Goal: Task Accomplishment & Management: Manage account settings

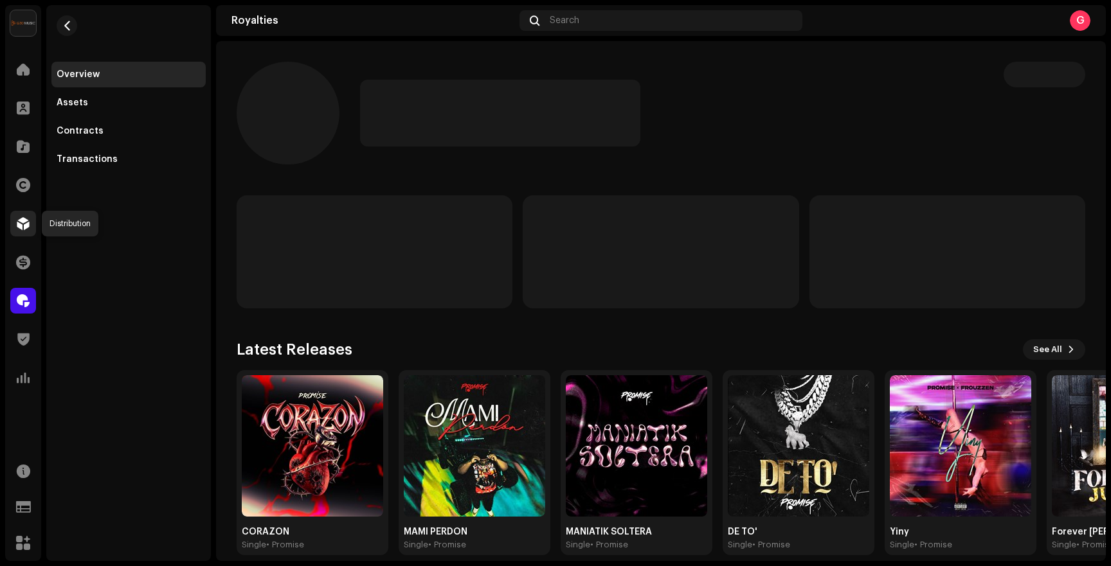
click at [21, 225] on span at bounding box center [23, 224] width 13 height 10
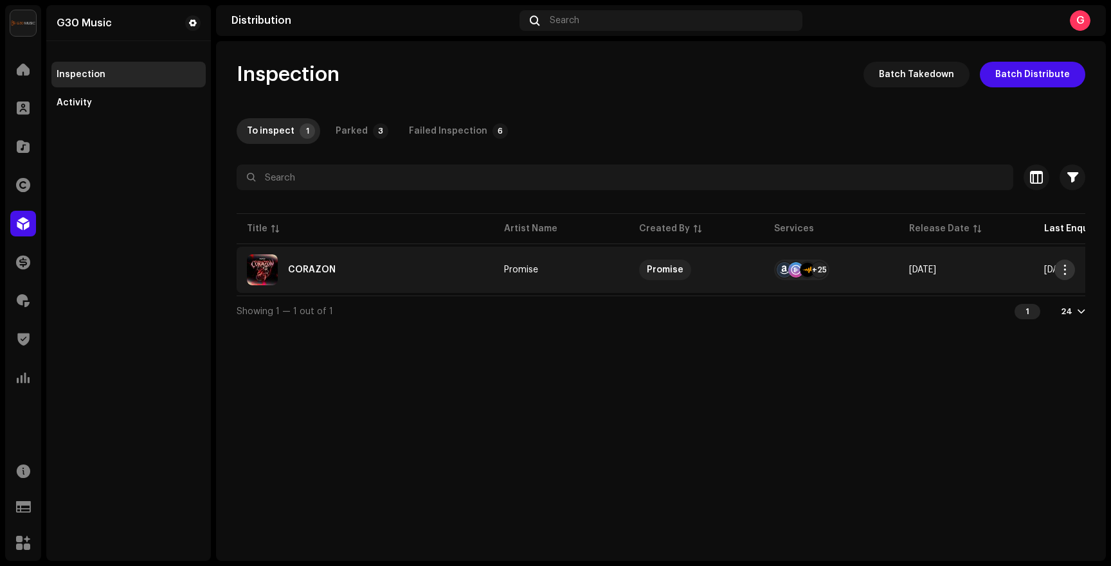
click at [1061, 271] on span "button" at bounding box center [1065, 270] width 10 height 10
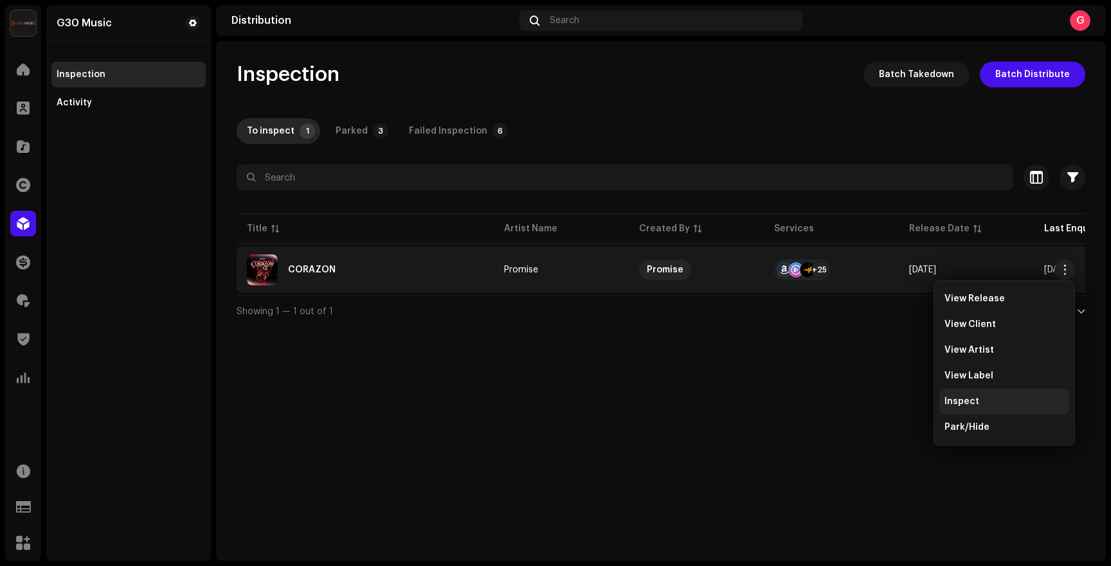
click at [962, 402] on span "Inspect" at bounding box center [961, 402] width 35 height 10
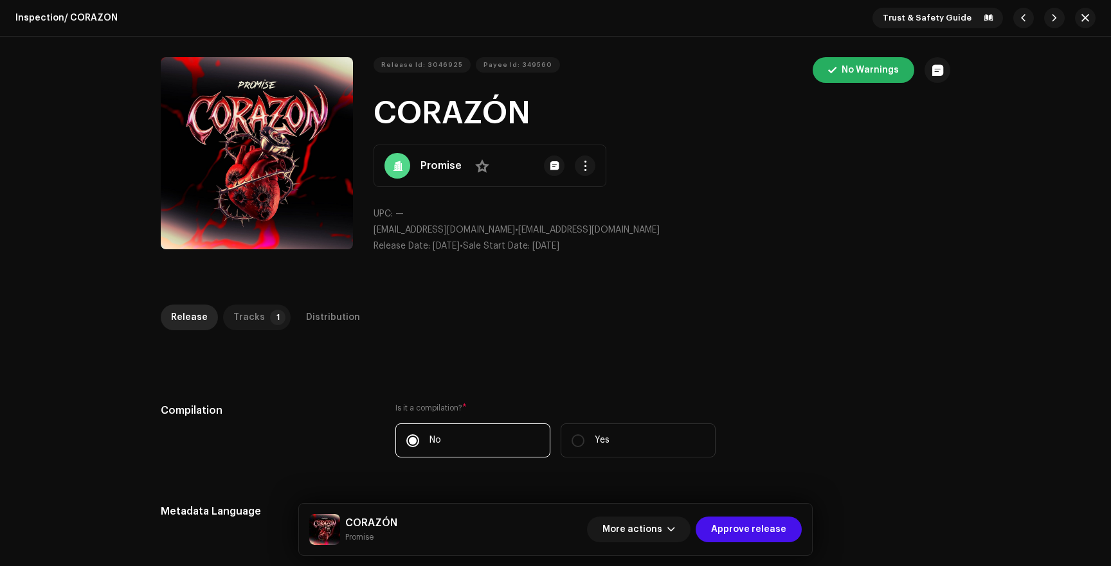
click at [242, 310] on div "Tracks" at bounding box center [248, 318] width 31 height 26
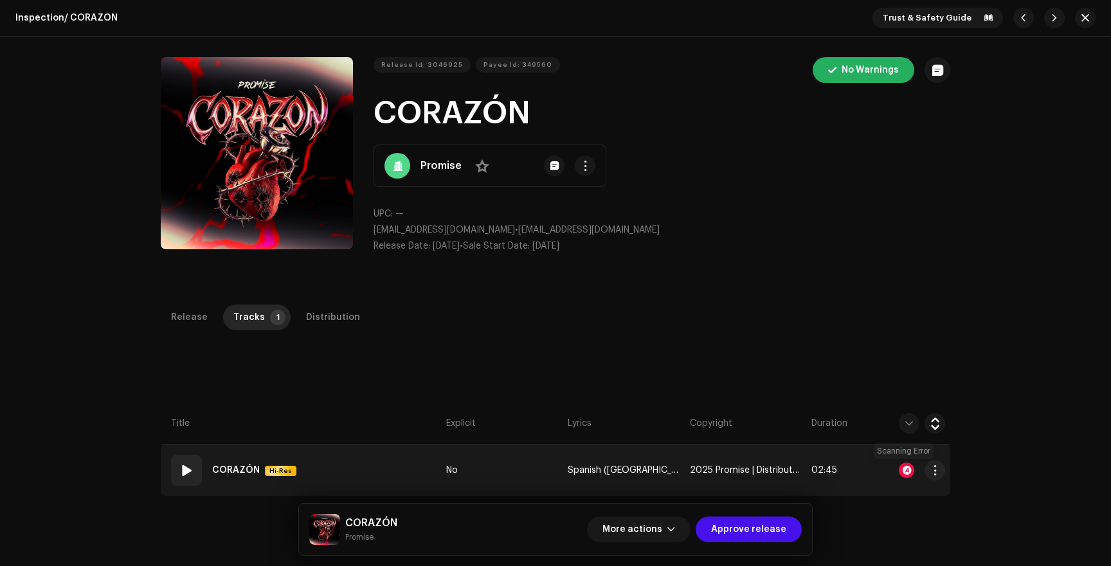
click at [905, 476] on div at bounding box center [906, 470] width 15 height 15
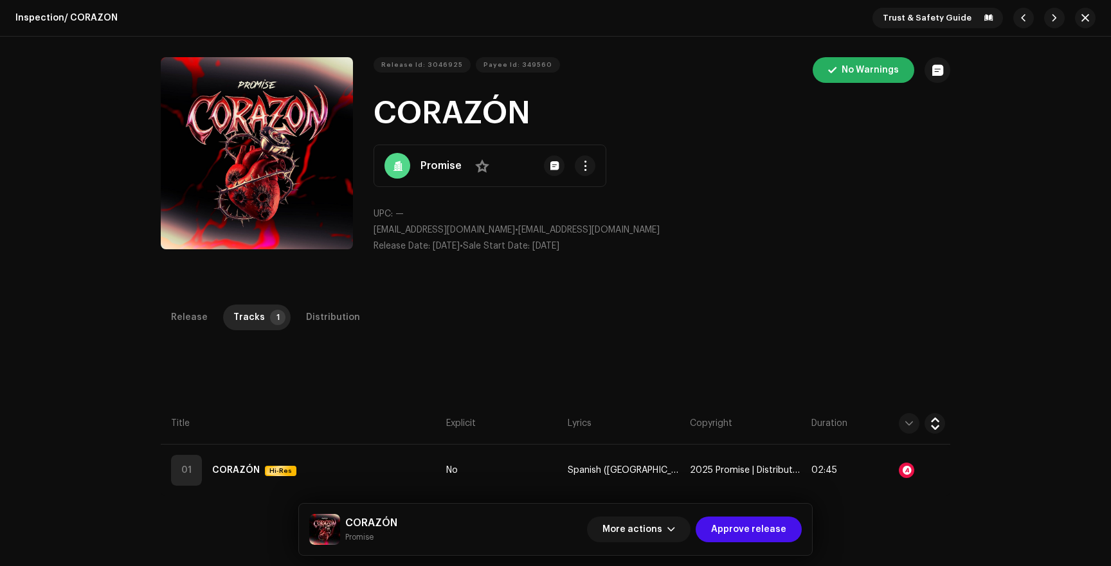
click at [853, 292] on div "Audio Recognition by AcrCloud is still processing the audio file. Do NOT approv…" at bounding box center [555, 283] width 1111 height 566
click at [314, 315] on div "Distribution" at bounding box center [333, 318] width 54 height 26
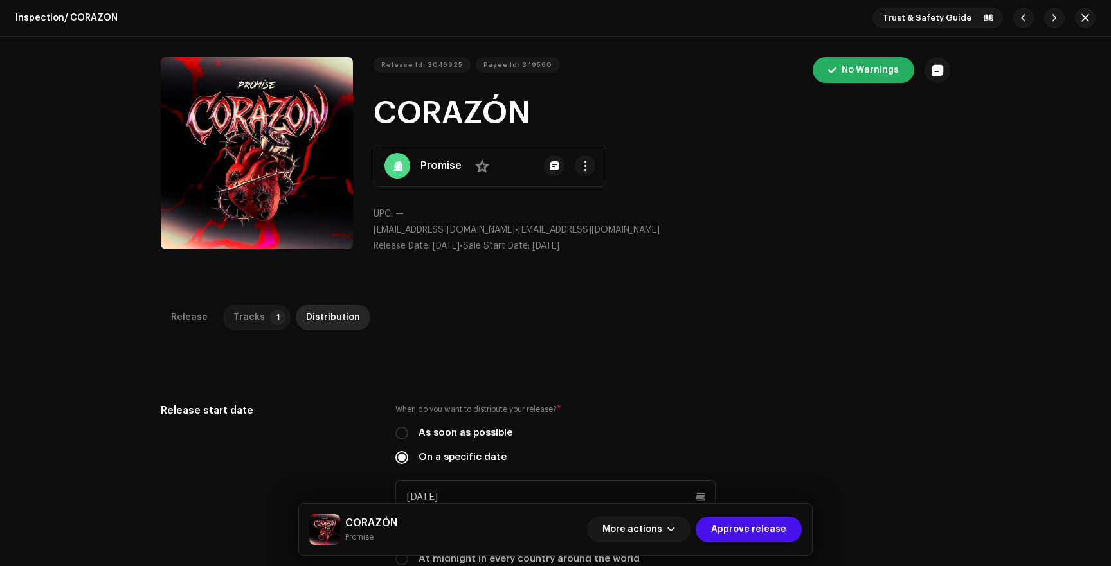
click at [245, 312] on div "Tracks" at bounding box center [248, 318] width 31 height 26
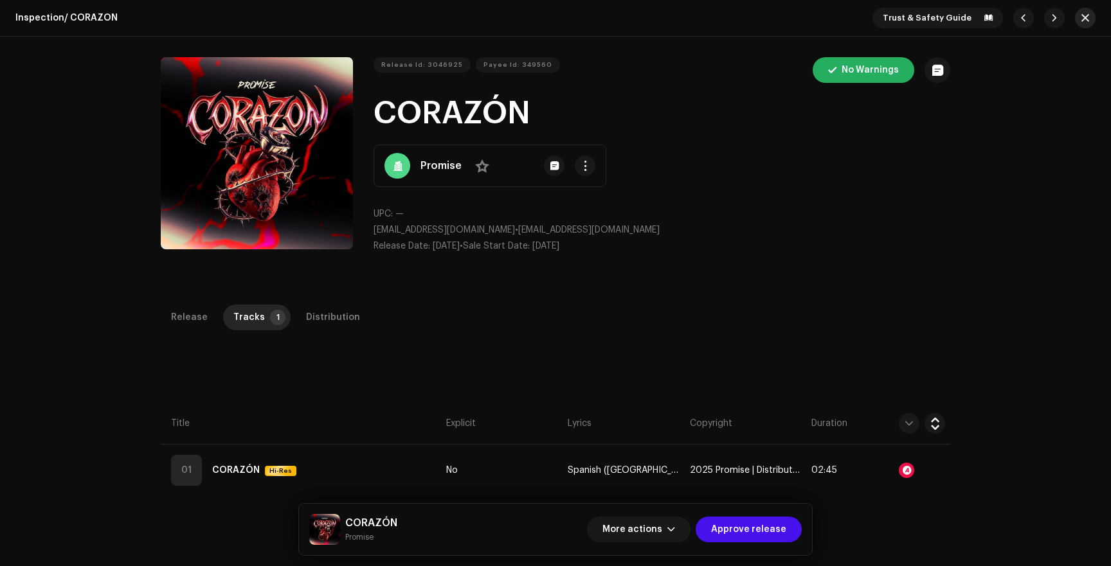
click at [1082, 19] on span "button" at bounding box center [1085, 18] width 8 height 10
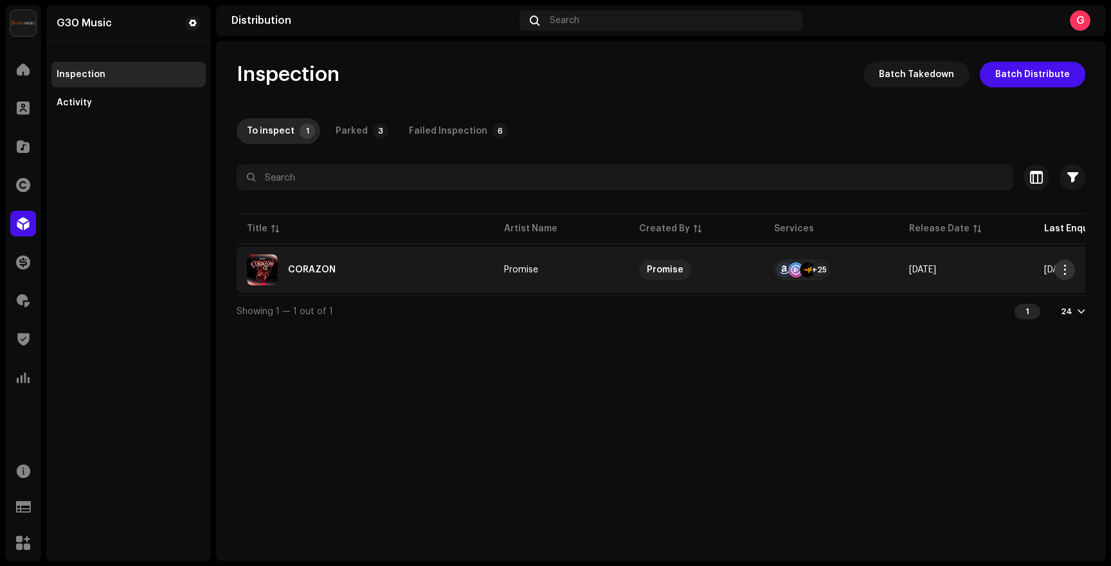
click at [1064, 267] on span "button" at bounding box center [1065, 270] width 10 height 10
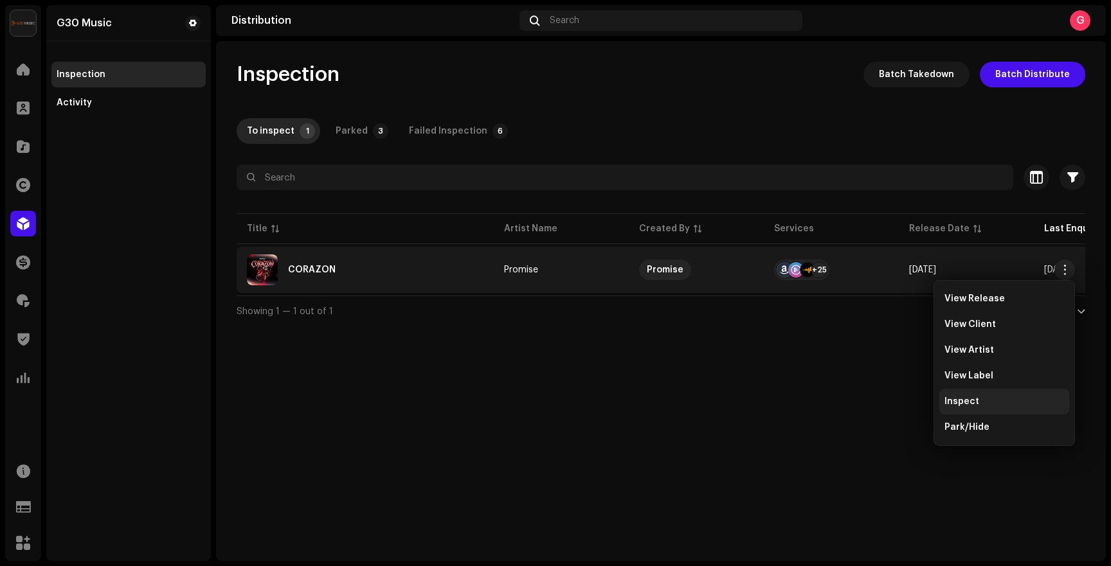
click at [951, 399] on span "Inspect" at bounding box center [961, 402] width 35 height 10
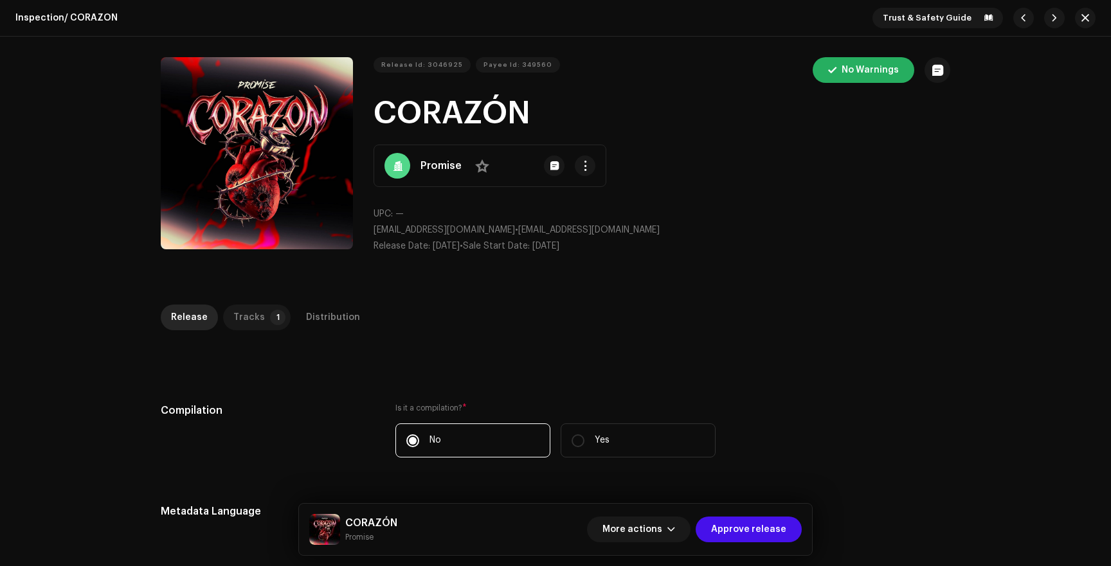
click at [246, 320] on div "Tracks" at bounding box center [248, 318] width 31 height 26
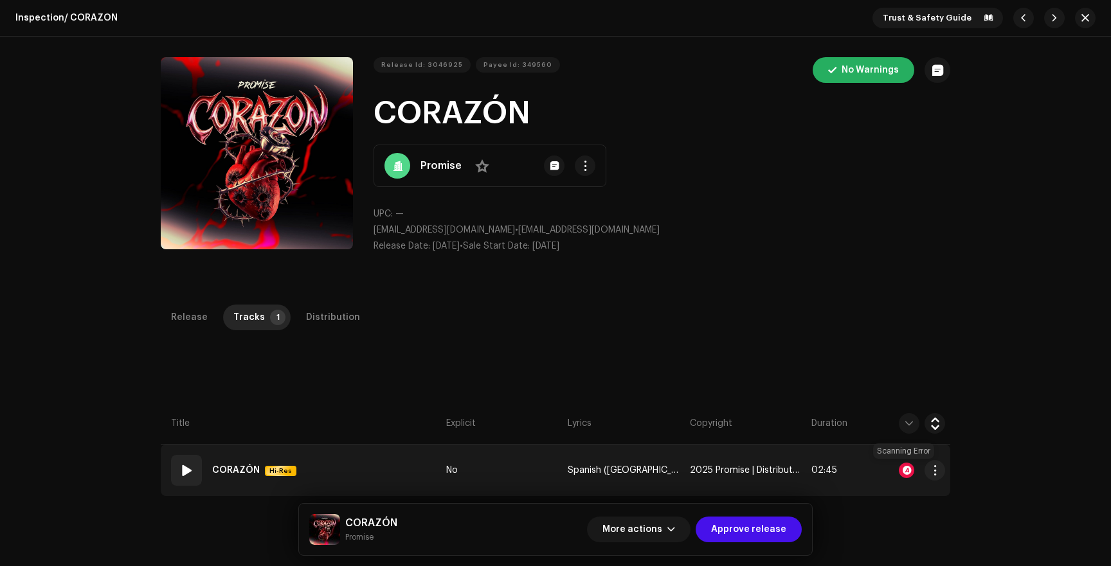
click at [905, 471] on div at bounding box center [906, 470] width 15 height 15
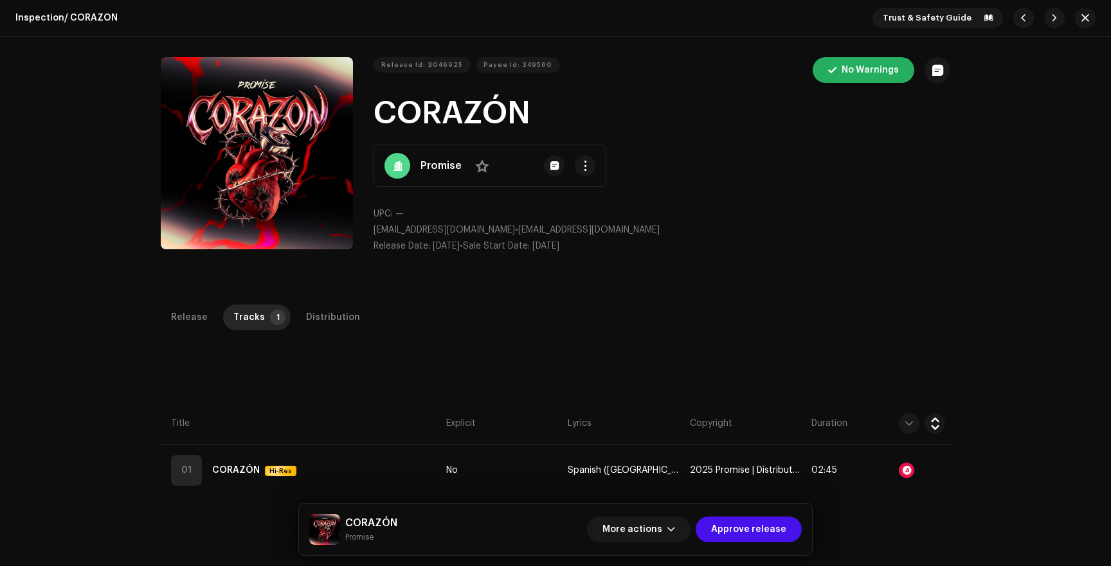
click at [836, 327] on div "Audio Recognition by AcrCloud is still processing the audio file. Do NOT approv…" at bounding box center [555, 283] width 1111 height 566
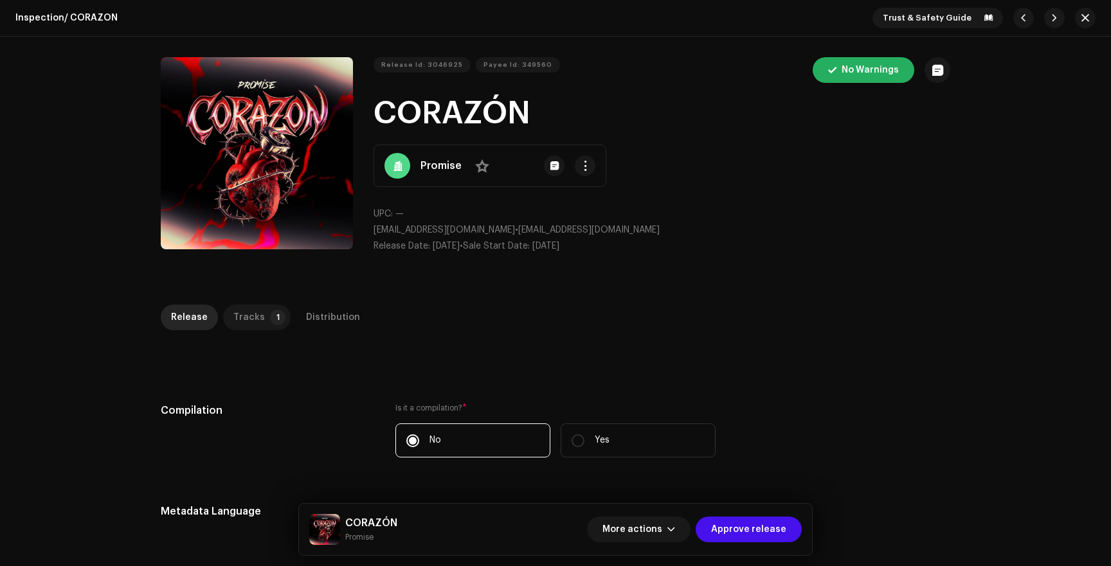
click at [246, 316] on div "Tracks" at bounding box center [248, 318] width 31 height 26
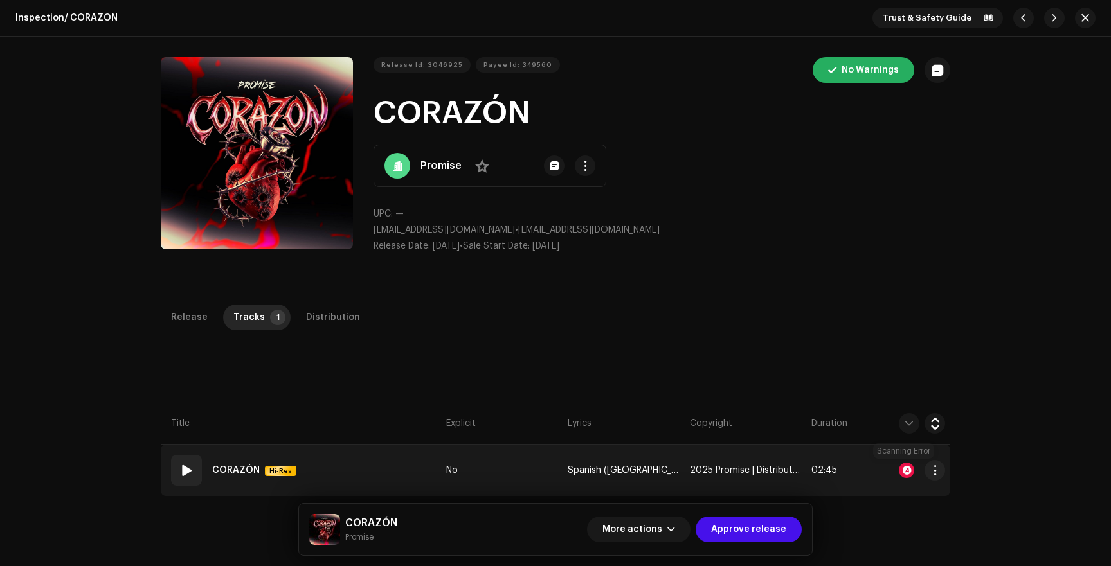
click at [902, 467] on div at bounding box center [906, 470] width 15 height 15
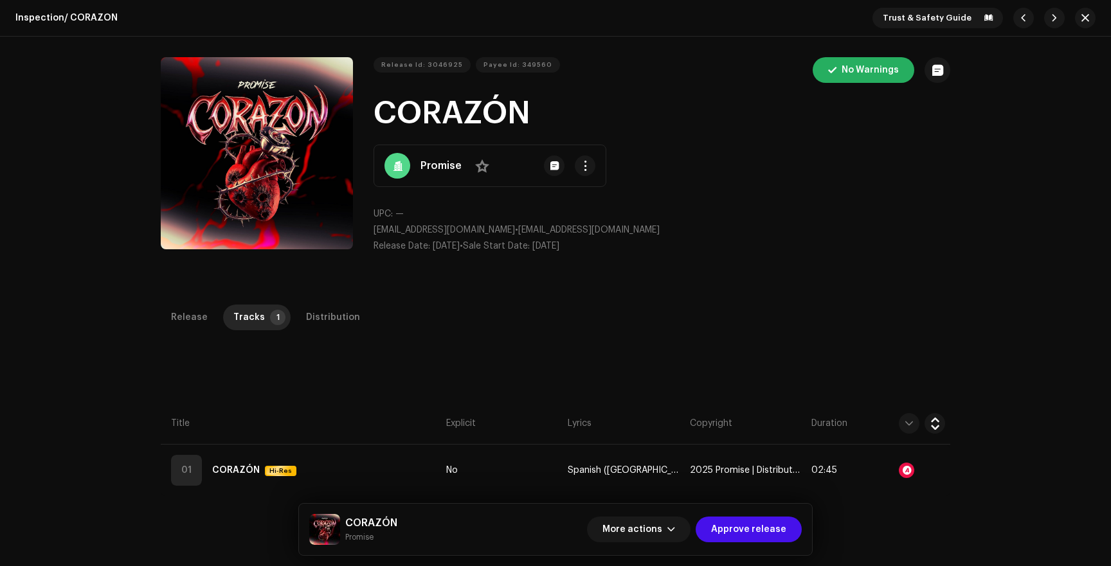
click at [35, 146] on div "Audio Recognition by AcrCloud is still processing the audio file. Do NOT approv…" at bounding box center [555, 283] width 1111 height 566
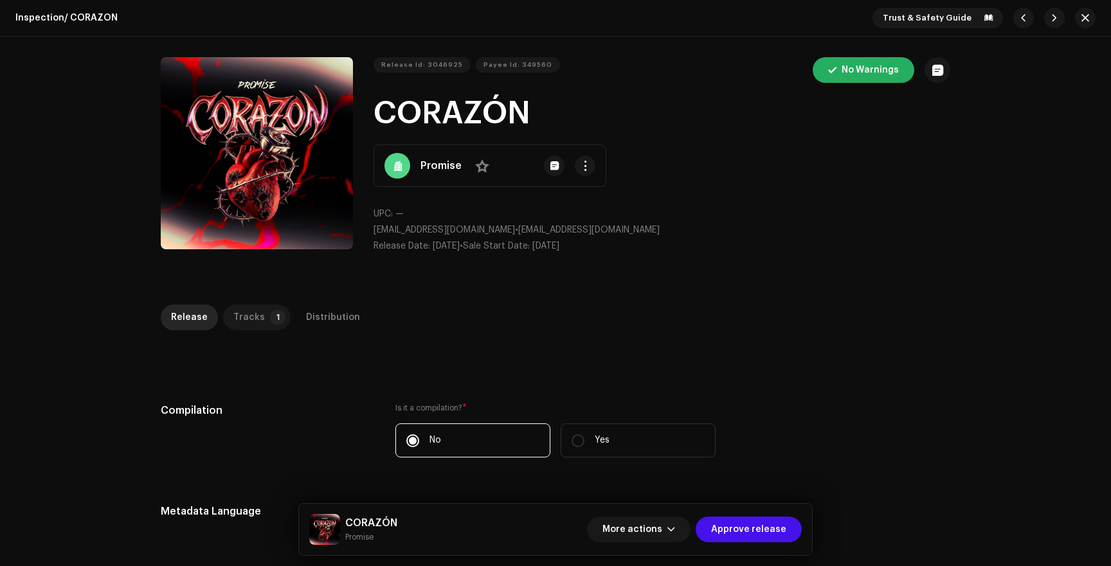
click at [259, 319] on p-tab "Tracks 1" at bounding box center [256, 318] width 67 height 26
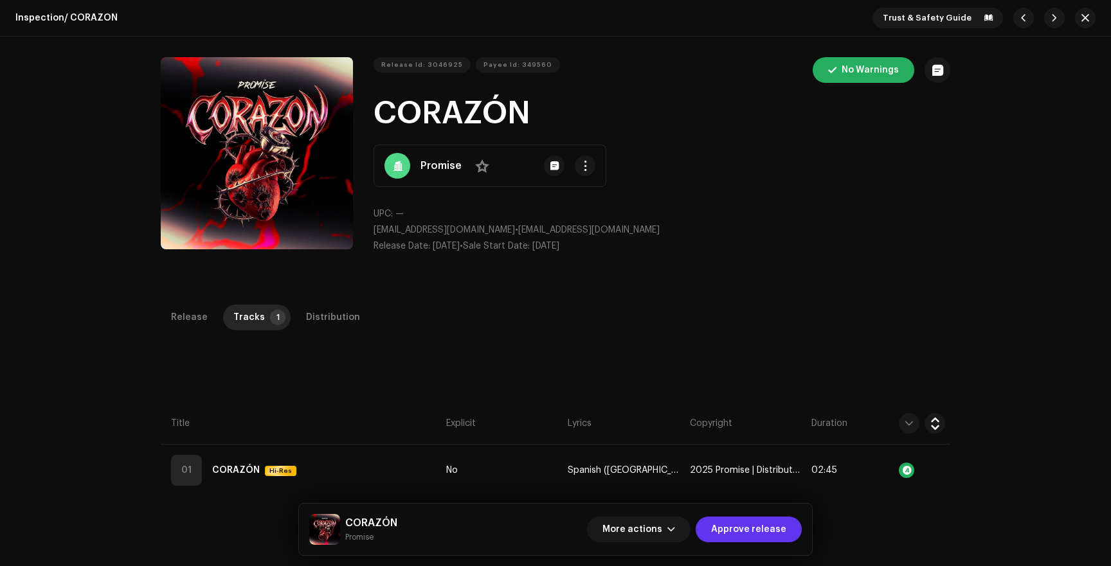
click at [755, 525] on span "Approve release" at bounding box center [748, 530] width 75 height 26
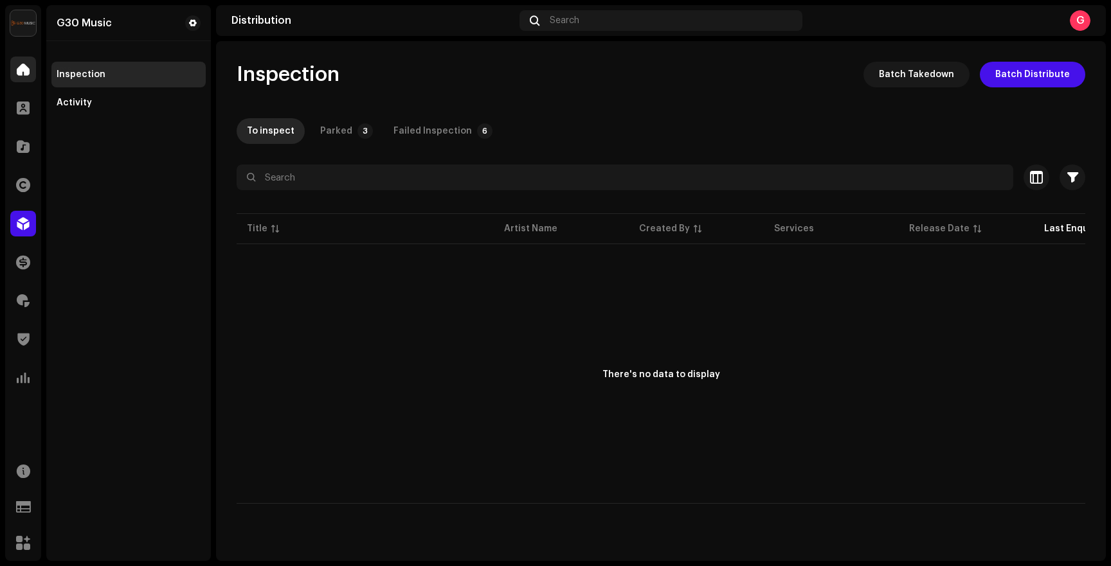
click at [23, 75] on span at bounding box center [23, 69] width 13 height 10
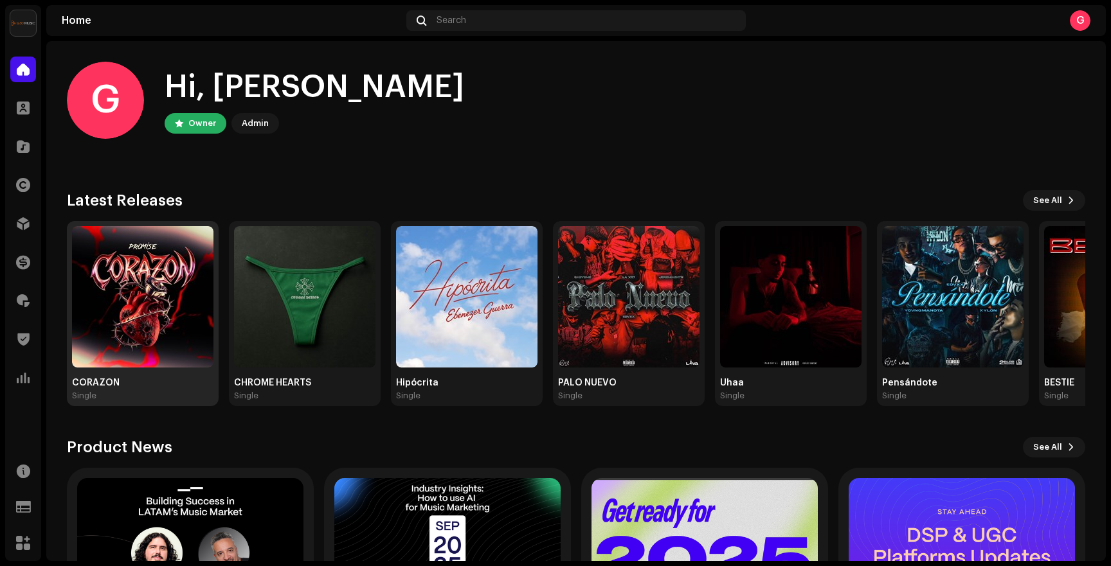
click at [112, 306] on img at bounding box center [142, 296] width 141 height 141
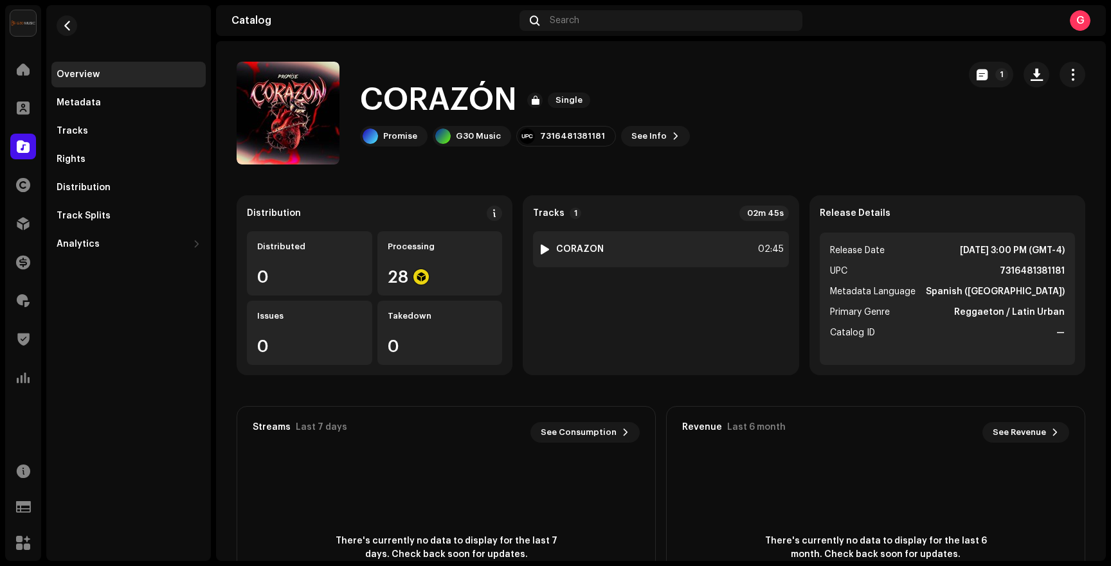
click at [621, 248] on div "1 CORAZÓN 02:45" at bounding box center [660, 249] width 255 height 36
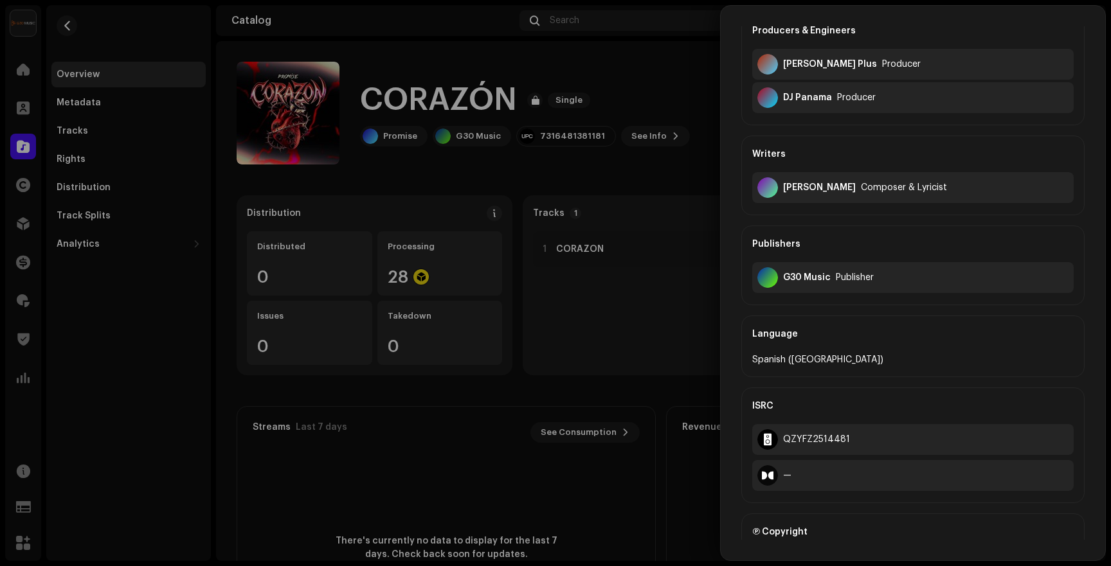
scroll to position [174, 0]
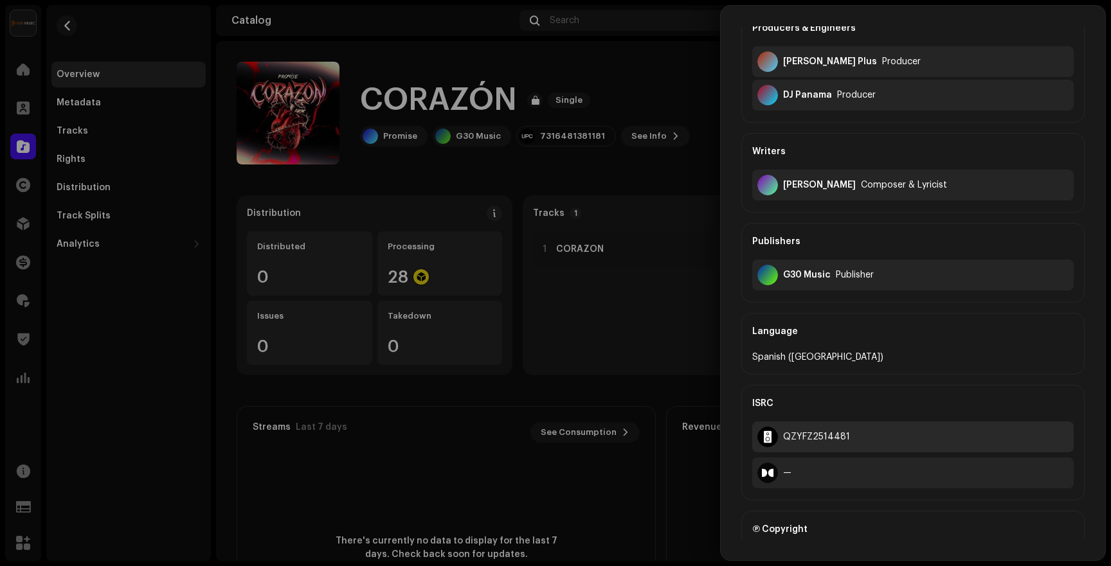
click at [809, 438] on div "QZYFZ2514481" at bounding box center [816, 437] width 67 height 10
copy div "QZYFZ2514481"
click at [814, 436] on div "QZYFZ2514481" at bounding box center [816, 437] width 67 height 10
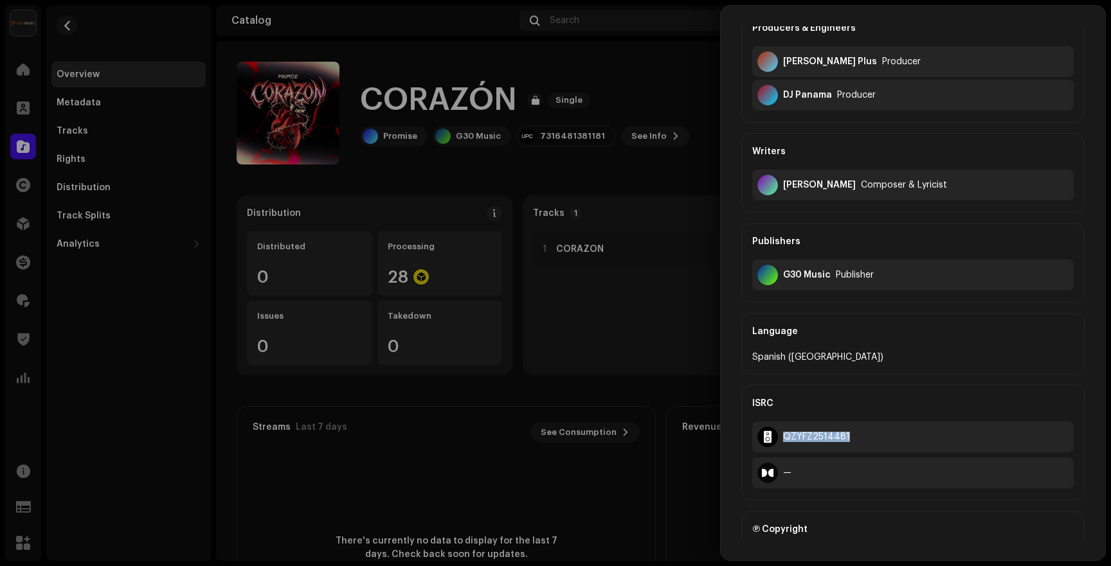
click at [588, 175] on div at bounding box center [555, 283] width 1111 height 566
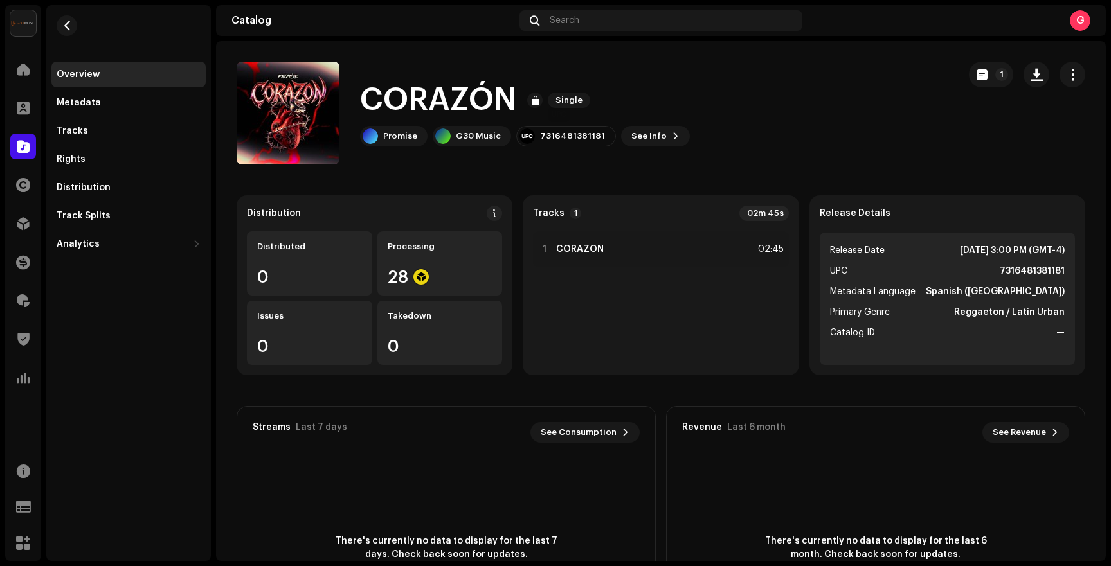
click at [569, 143] on div "7316481381181" at bounding box center [566, 136] width 100 height 21
click at [568, 138] on div "7316481381181" at bounding box center [572, 136] width 65 height 10
copy div "7316481381181"
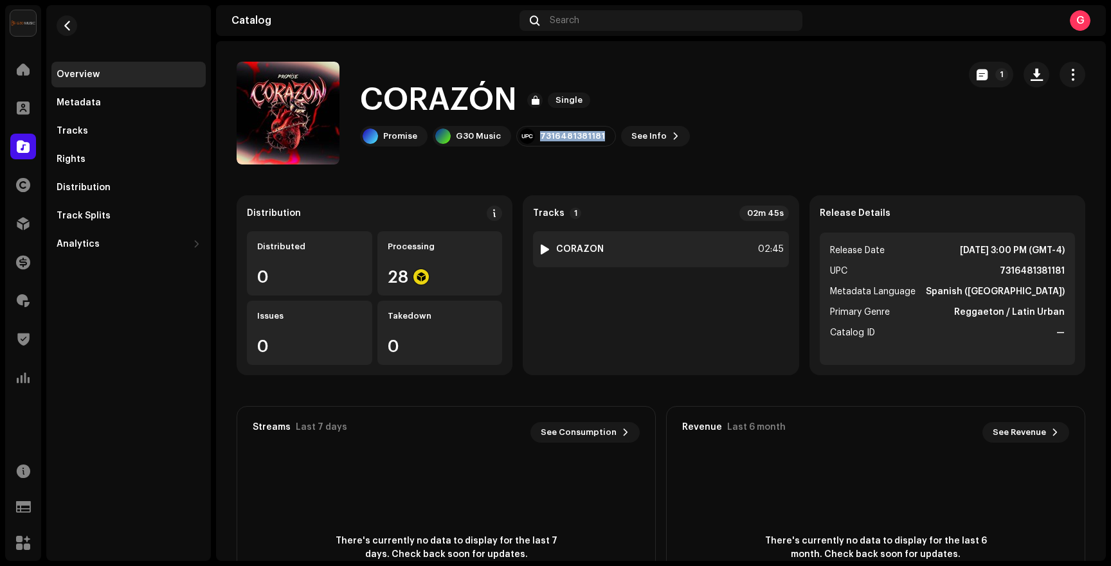
click at [654, 246] on div "1 CORAZÓN 02:45" at bounding box center [660, 249] width 255 height 36
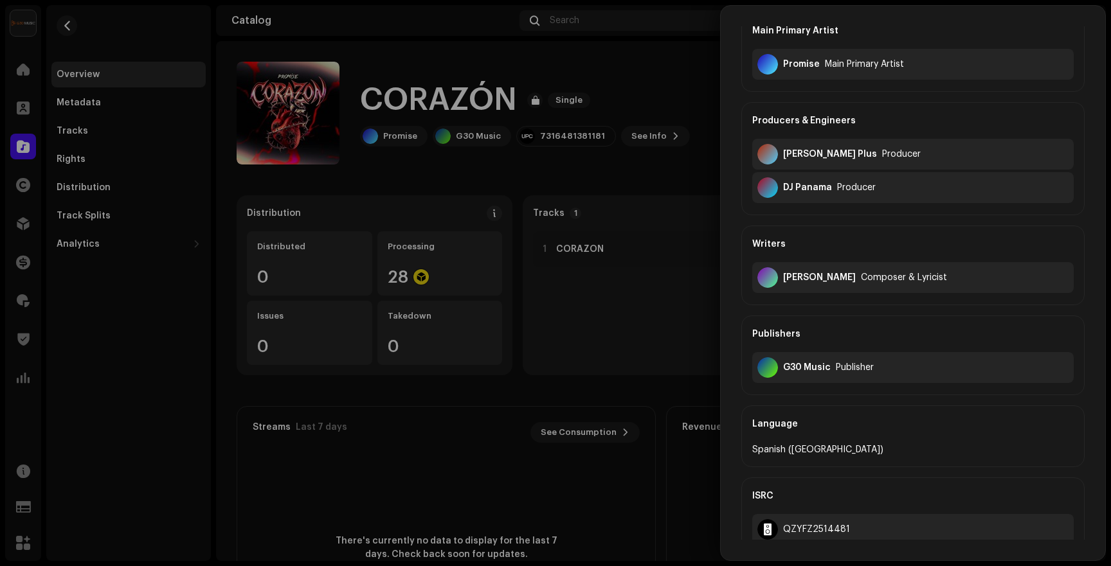
scroll to position [82, 0]
click at [808, 526] on div "QZYFZ2514481" at bounding box center [816, 528] width 67 height 10
copy div "QZYFZ2514481"
click at [807, 525] on div "QZYFZ2514481" at bounding box center [816, 528] width 67 height 10
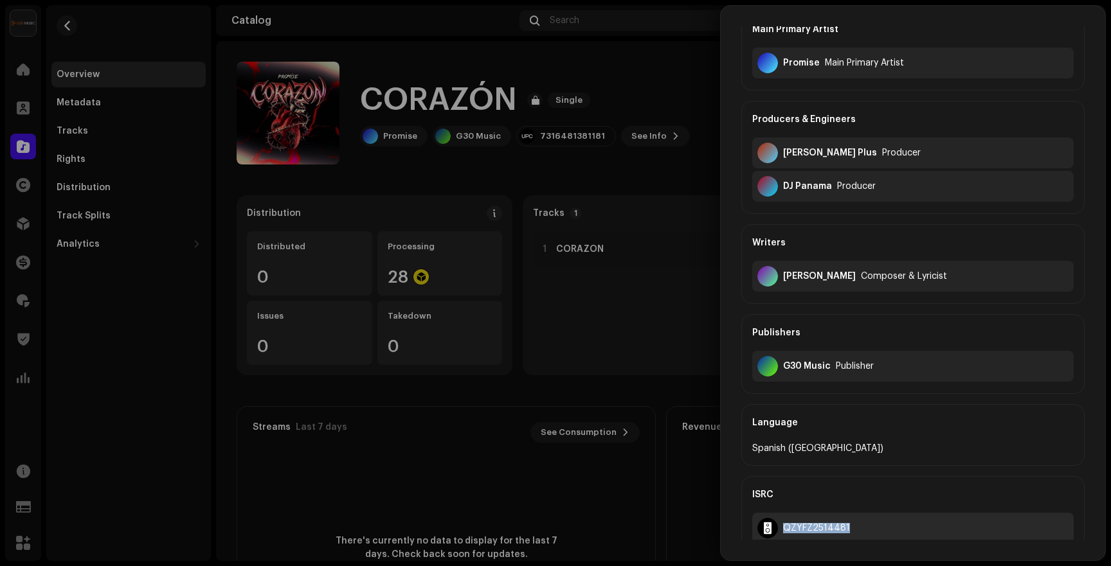
click at [807, 525] on div "QZYFZ2514481" at bounding box center [816, 528] width 67 height 10
click at [804, 524] on div "QZYFZ2514481" at bounding box center [816, 528] width 67 height 10
click at [528, 210] on div at bounding box center [555, 283] width 1111 height 566
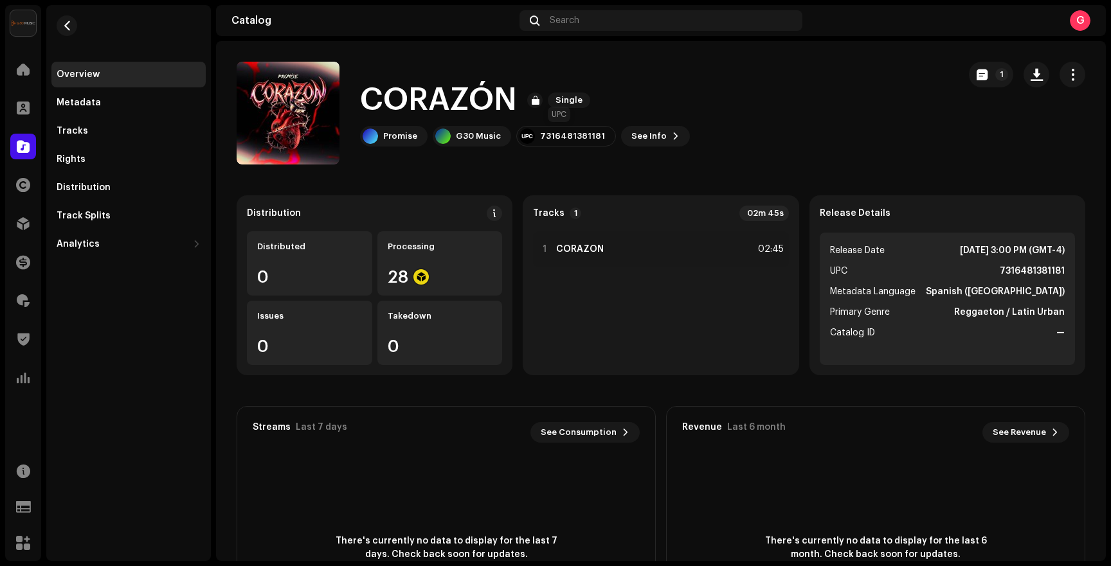
click at [561, 139] on div "7316481381181" at bounding box center [572, 136] width 65 height 10
copy div "7316481381181"
click at [26, 226] on span at bounding box center [23, 224] width 13 height 10
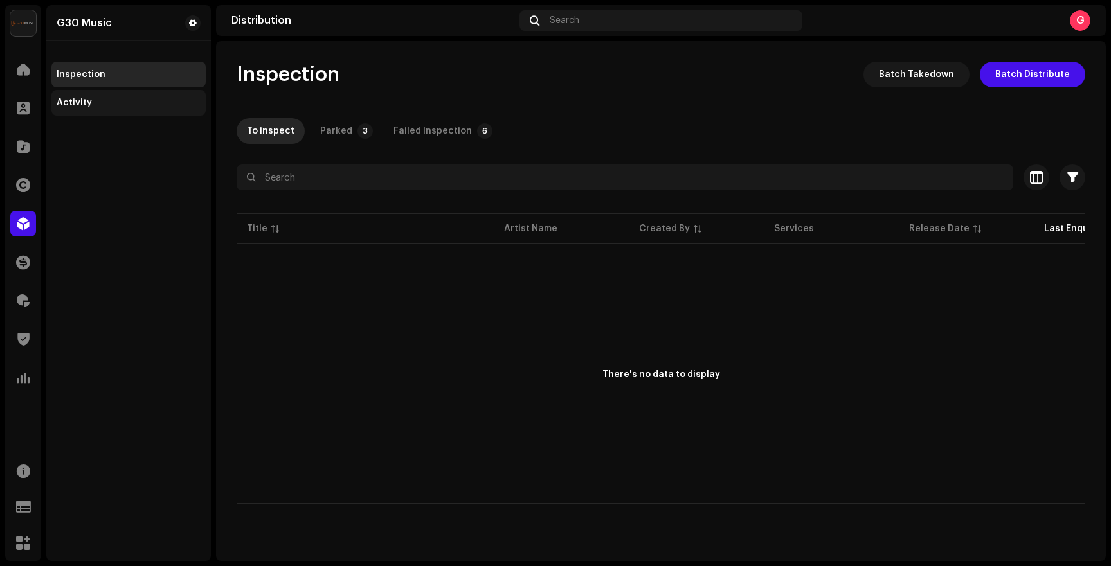
click at [103, 100] on div "Activity" at bounding box center [129, 103] width 144 height 10
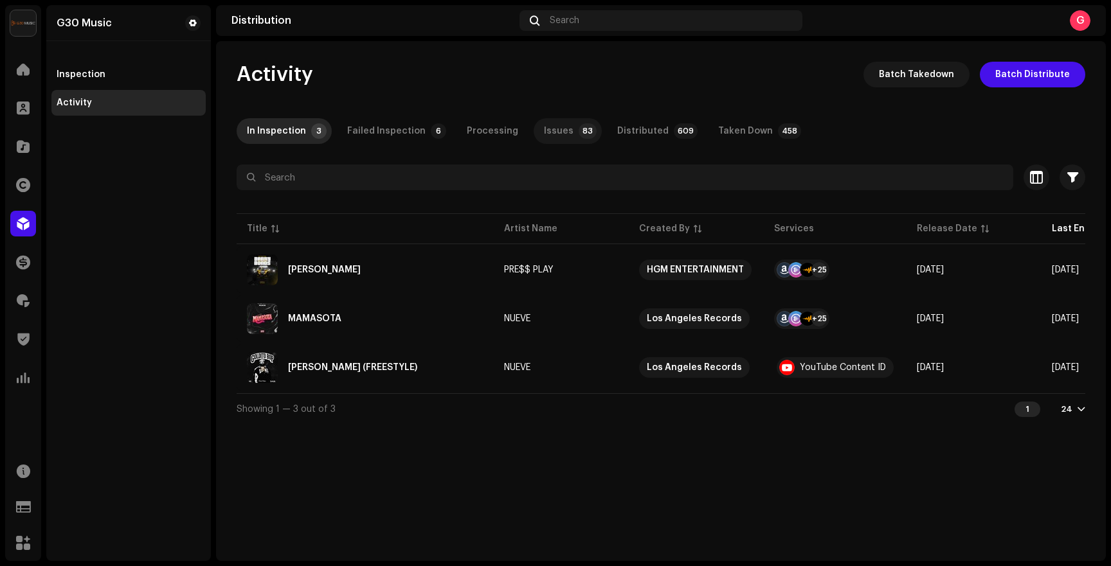
click at [549, 131] on div "Issues" at bounding box center [559, 131] width 30 height 26
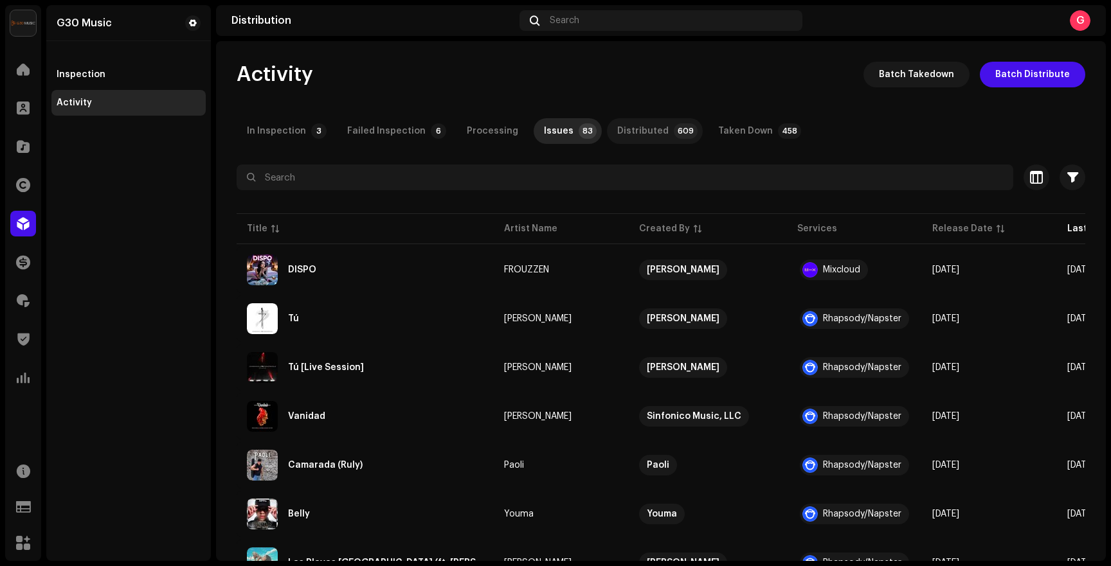
click at [627, 130] on div "Distributed" at bounding box center [642, 131] width 51 height 26
